Goal: Task Accomplishment & Management: Complete application form

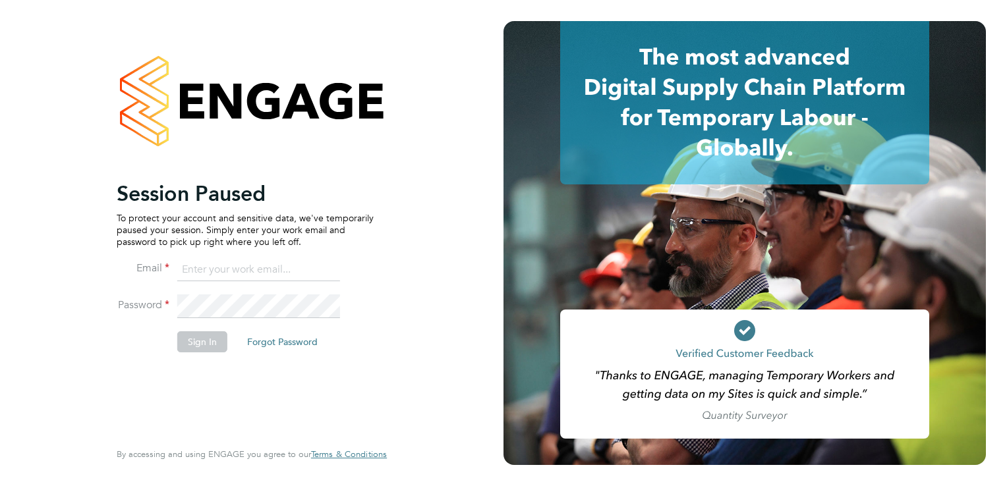
click at [214, 275] on input at bounding box center [258, 270] width 163 height 24
type input "[EMAIL_ADDRESS][DOMAIN_NAME]"
click at [208, 342] on button "Sign In" at bounding box center [202, 341] width 50 height 21
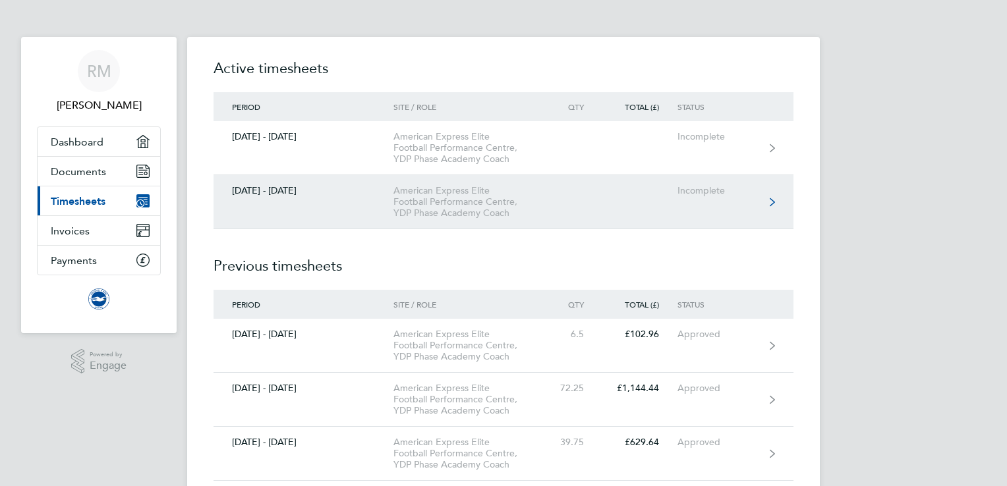
click at [672, 200] on link "01 - 30 Sept 2025 American Express Elite Football Performance Centre, YDP Phase…" at bounding box center [503, 202] width 580 height 54
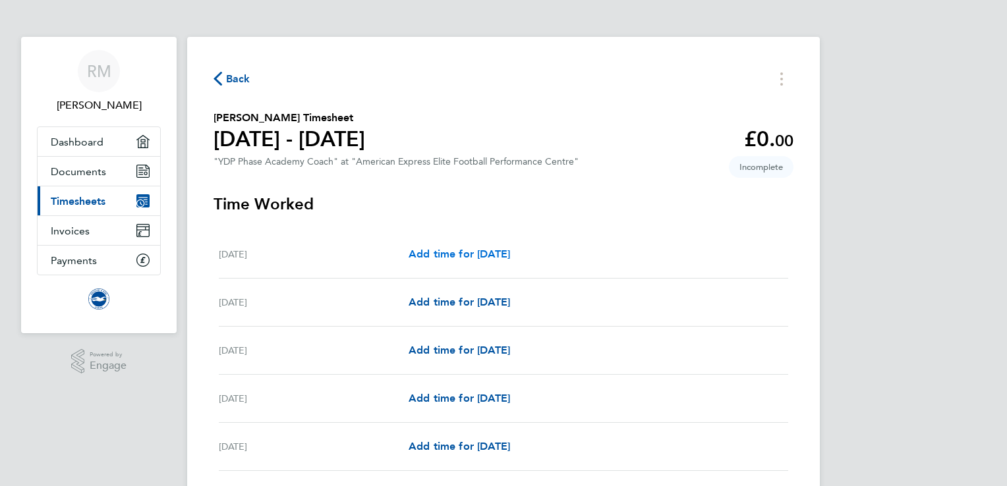
click at [440, 254] on span "Add time for Mon 01 Sep" at bounding box center [459, 254] width 101 height 13
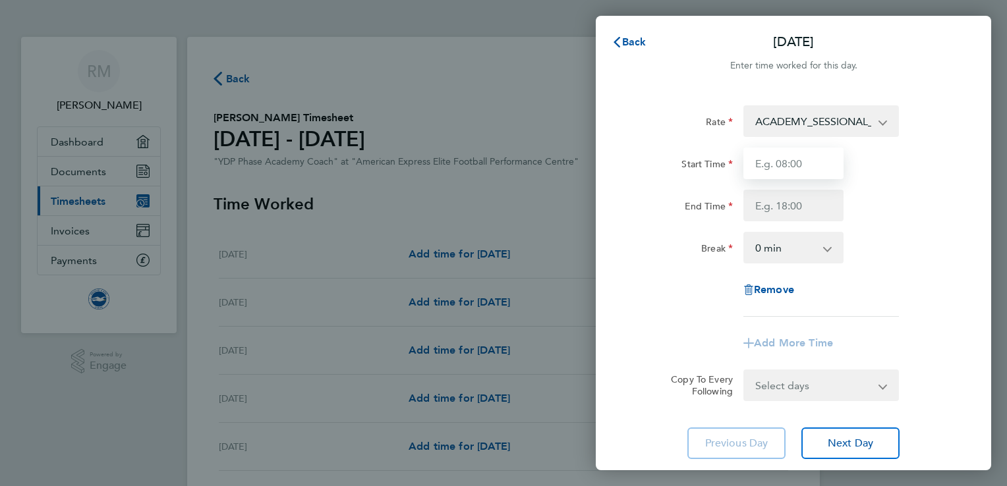
click at [784, 173] on input "Start Time" at bounding box center [793, 164] width 100 height 32
type input "16:00"
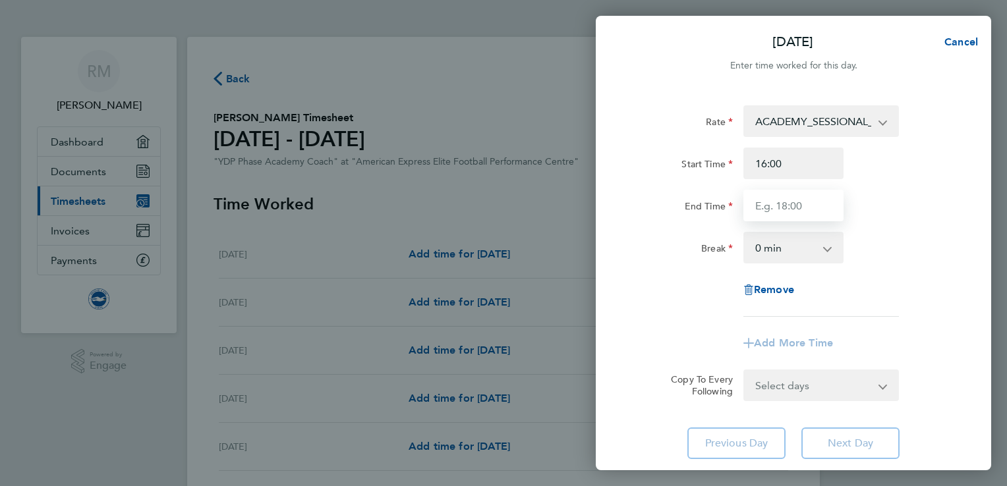
click at [790, 215] on input "End Time" at bounding box center [793, 206] width 100 height 32
type input "19:00"
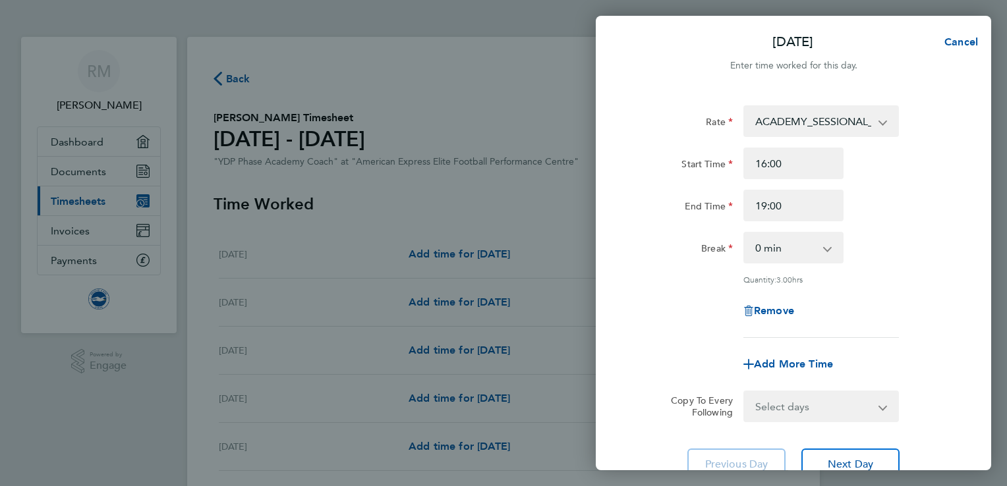
click at [938, 228] on div "Rate ACADEMY_SESSIONAL_COACH - 15.84 ADMIN_HOURS - 12.00 Start Time 16:00 End T…" at bounding box center [794, 221] width 322 height 233
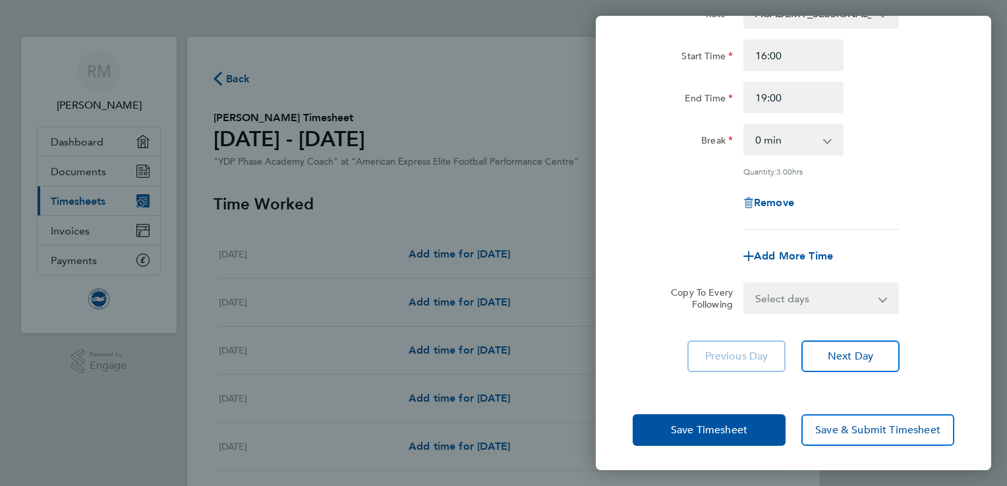
scroll to position [107, 0]
click at [704, 431] on span "Save Timesheet" at bounding box center [709, 430] width 76 height 13
